Goal: Information Seeking & Learning: Learn about a topic

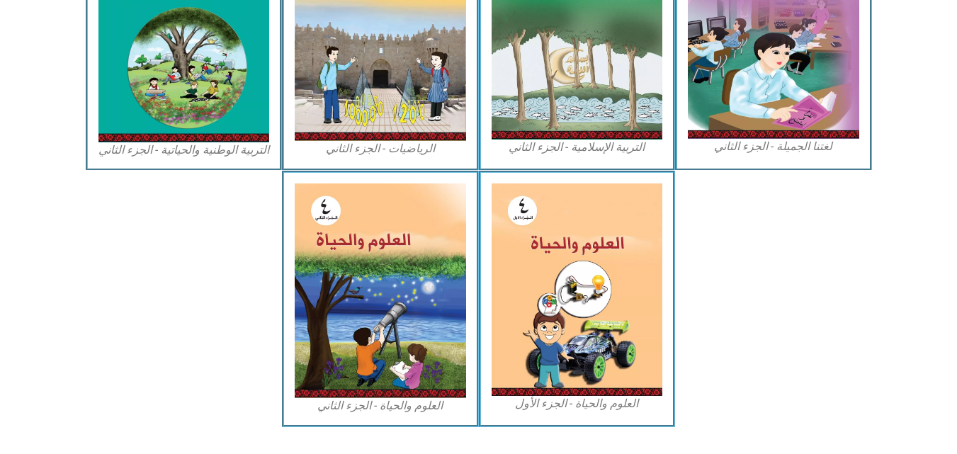
scroll to position [815, 0]
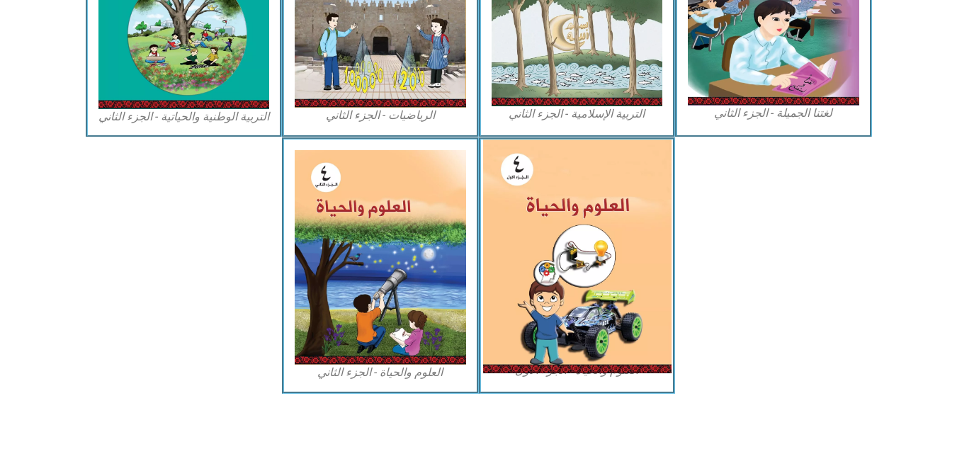
click at [568, 289] on img at bounding box center [576, 257] width 188 height 234
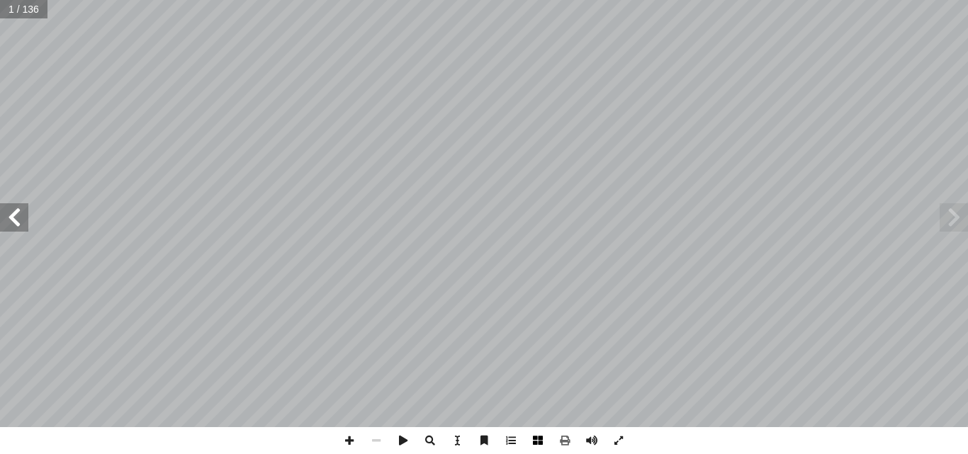
click at [533, 442] on span at bounding box center [537, 440] width 27 height 27
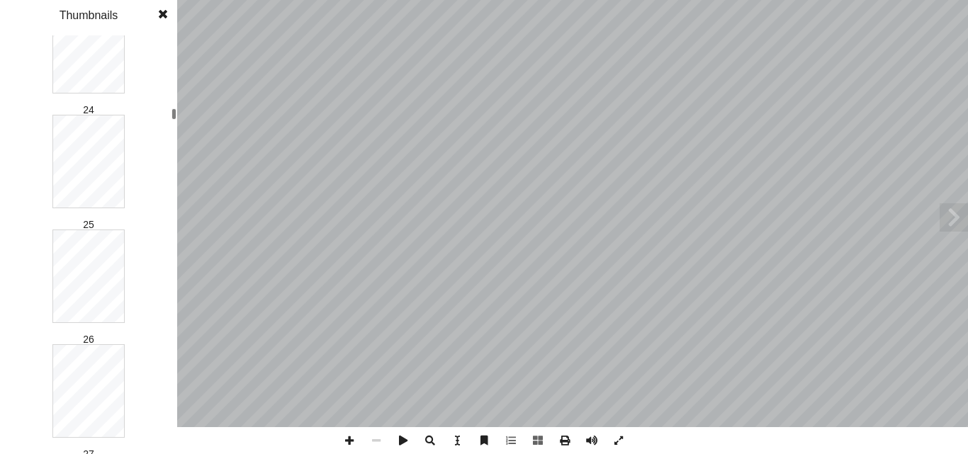
click at [169, 113] on div "1 2 3 4 5 6 7 8 9 10 11 12 13 14 15 16 17 18 19 20 21 22 23 24 25 26 27 28 29 3…" at bounding box center [88, 244] width 177 height 419
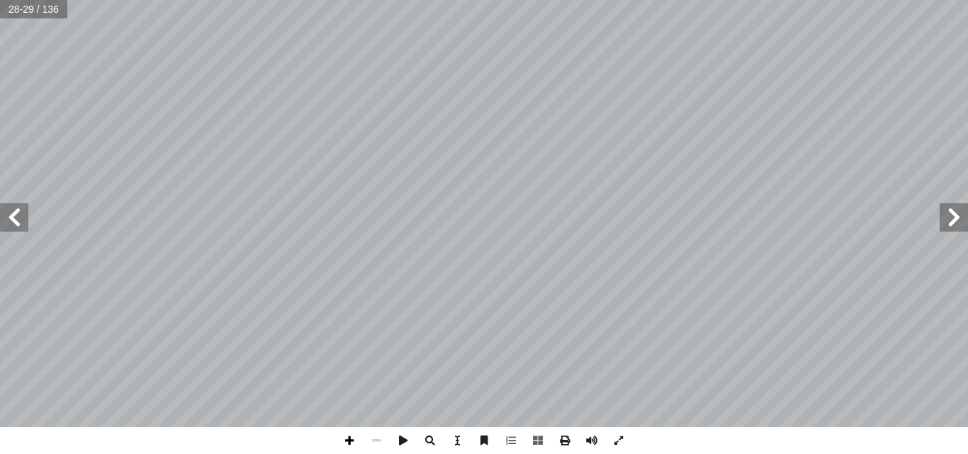
click at [346, 439] on span at bounding box center [349, 440] width 27 height 27
